Goal: Information Seeking & Learning: Find specific page/section

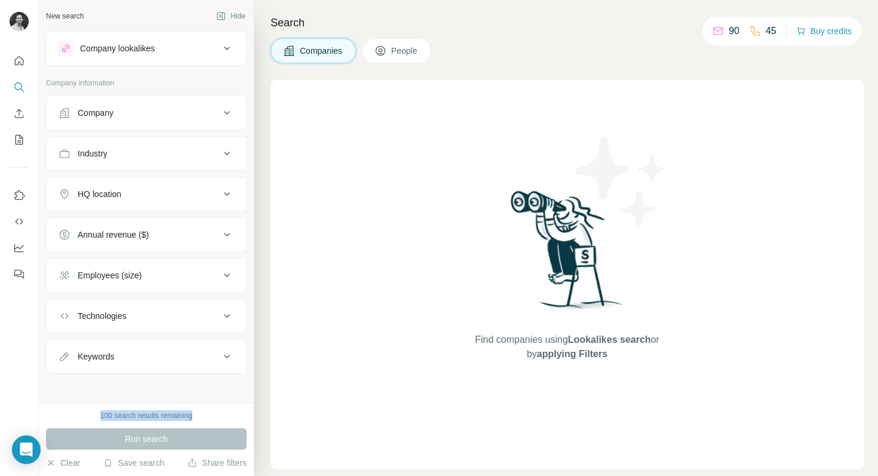
drag, startPoint x: 92, startPoint y: 415, endPoint x: 203, endPoint y: 416, distance: 110.5
click at [203, 416] on div "100 search results remaining" at bounding box center [146, 415] width 201 height 11
click at [190, 111] on div "Company" at bounding box center [139, 113] width 161 height 12
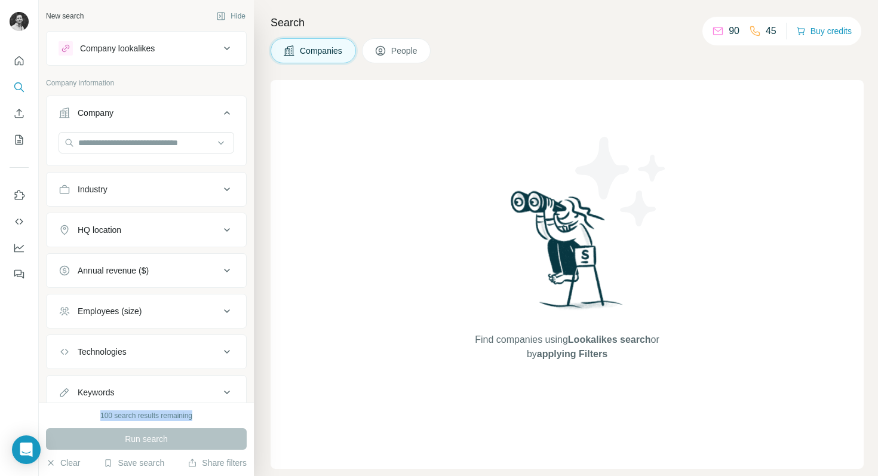
click at [189, 51] on div "Company lookalikes" at bounding box center [139, 48] width 161 height 14
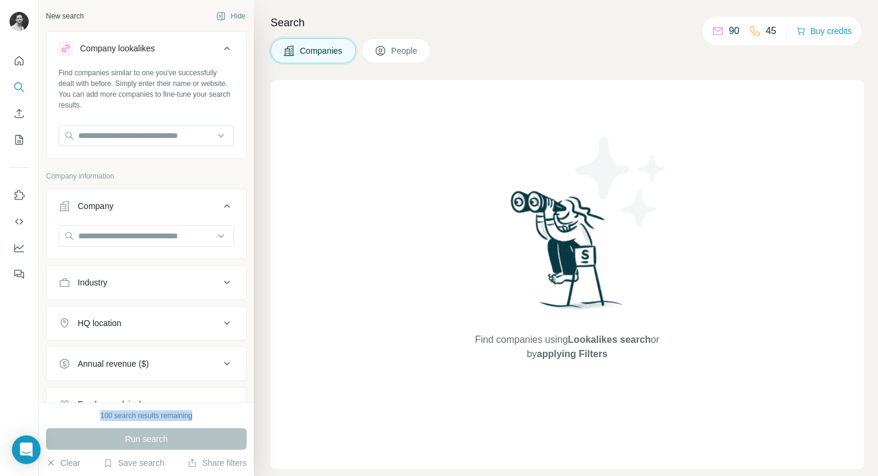
click at [195, 208] on div "Company" at bounding box center [139, 206] width 161 height 12
click at [220, 208] on icon at bounding box center [227, 206] width 14 height 14
click at [216, 277] on div "Industry" at bounding box center [139, 283] width 161 height 12
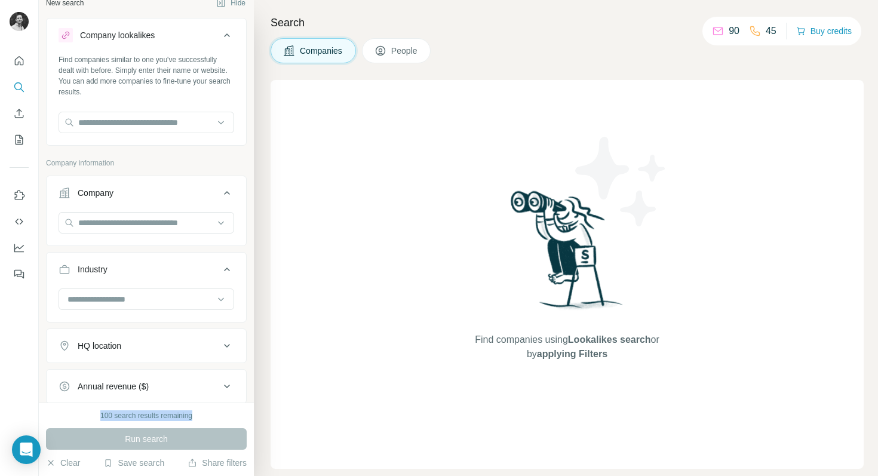
scroll to position [14, 0]
click at [219, 470] on div "100 search results remaining Run search Clear Save search Share filters" at bounding box center [146, 439] width 215 height 73
click at [215, 462] on button "Share filters" at bounding box center [217, 463] width 59 height 12
click at [117, 461] on button "Save search" at bounding box center [133, 463] width 61 height 12
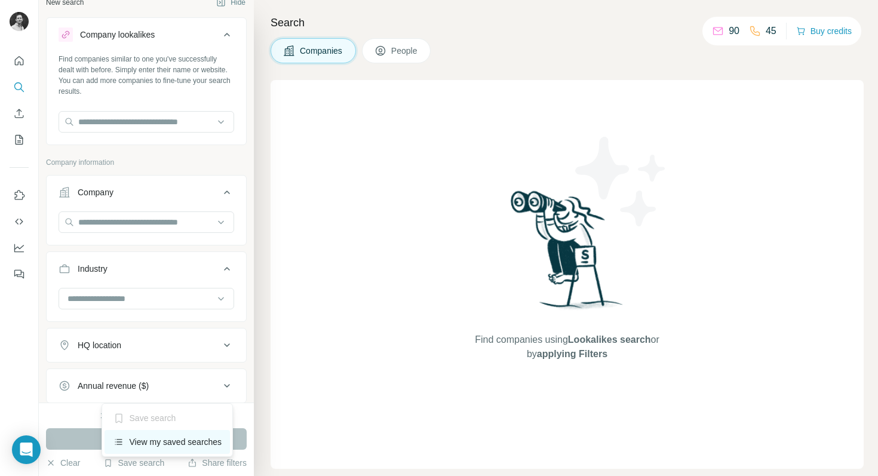
click at [167, 440] on div "View my saved searches" at bounding box center [168, 442] width 126 height 24
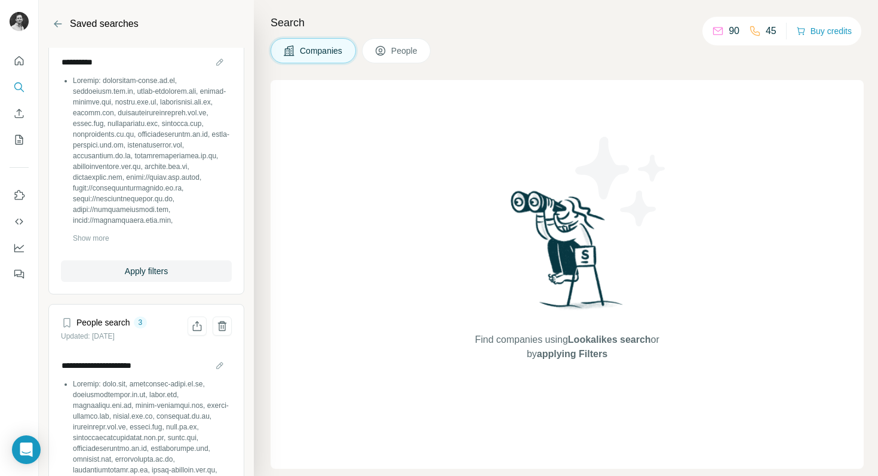
scroll to position [484, 0]
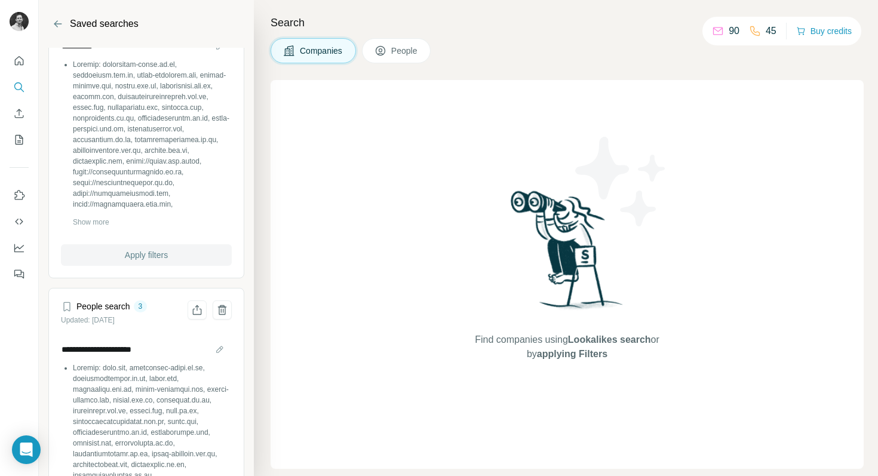
click at [167, 249] on span "Apply filters" at bounding box center [146, 255] width 43 height 12
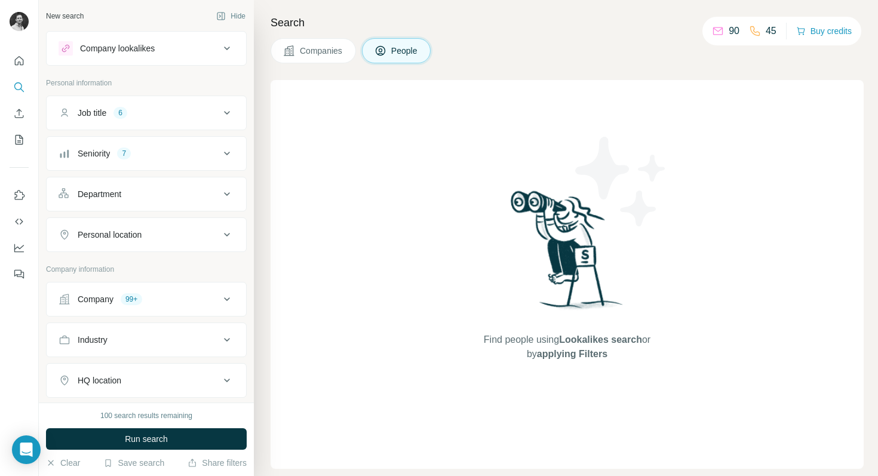
click at [331, 52] on span "Companies" at bounding box center [322, 51] width 44 height 12
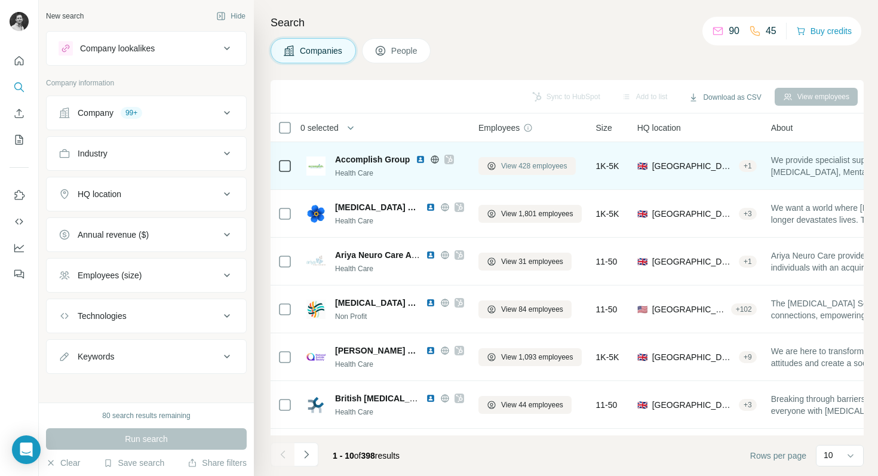
click at [517, 169] on span "View 428 employees" at bounding box center [534, 166] width 66 height 11
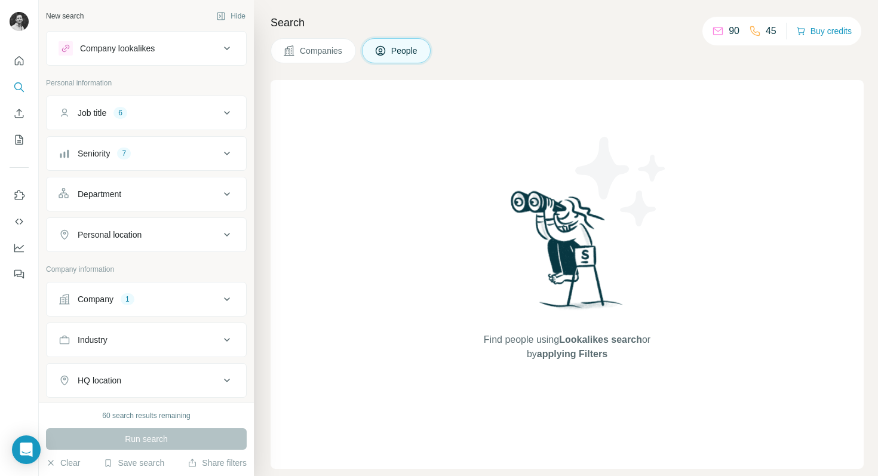
click at [331, 59] on button "Companies" at bounding box center [313, 50] width 85 height 25
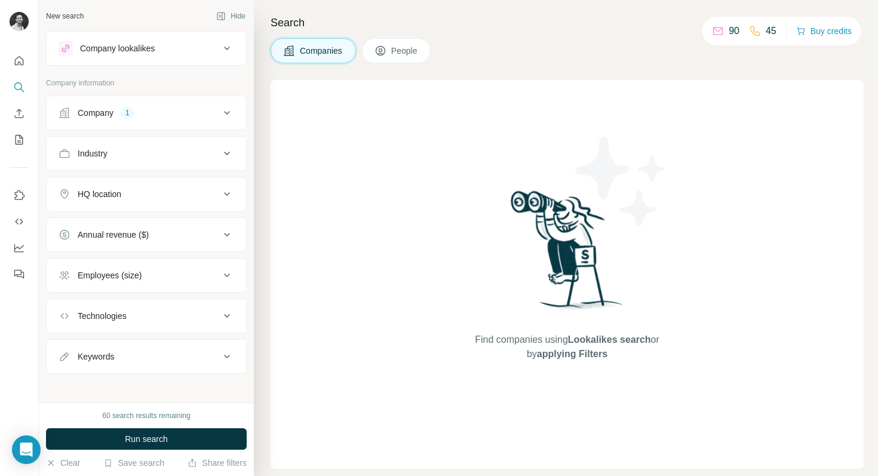
click at [327, 57] on button "Companies" at bounding box center [313, 50] width 85 height 25
click at [23, 132] on button "My lists" at bounding box center [19, 140] width 19 height 22
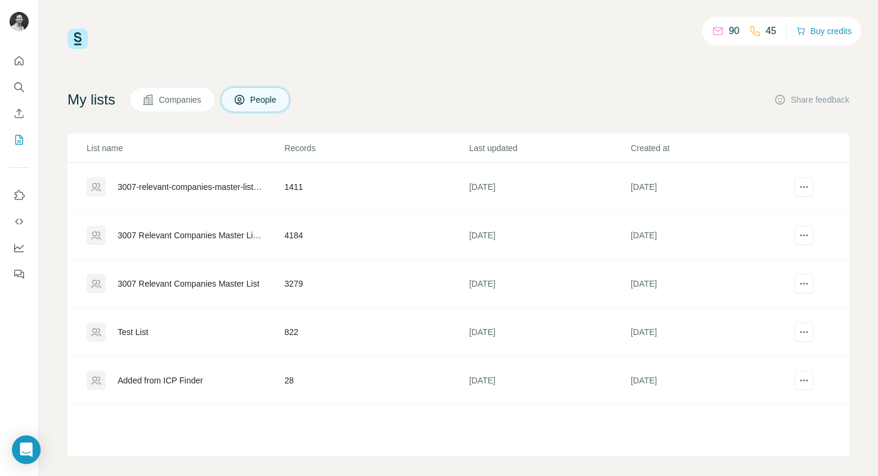
click at [226, 232] on div "3007 Relevant Companies Master List 2 & 3" at bounding box center [191, 235] width 146 height 12
